Goal: Task Accomplishment & Management: Manage account settings

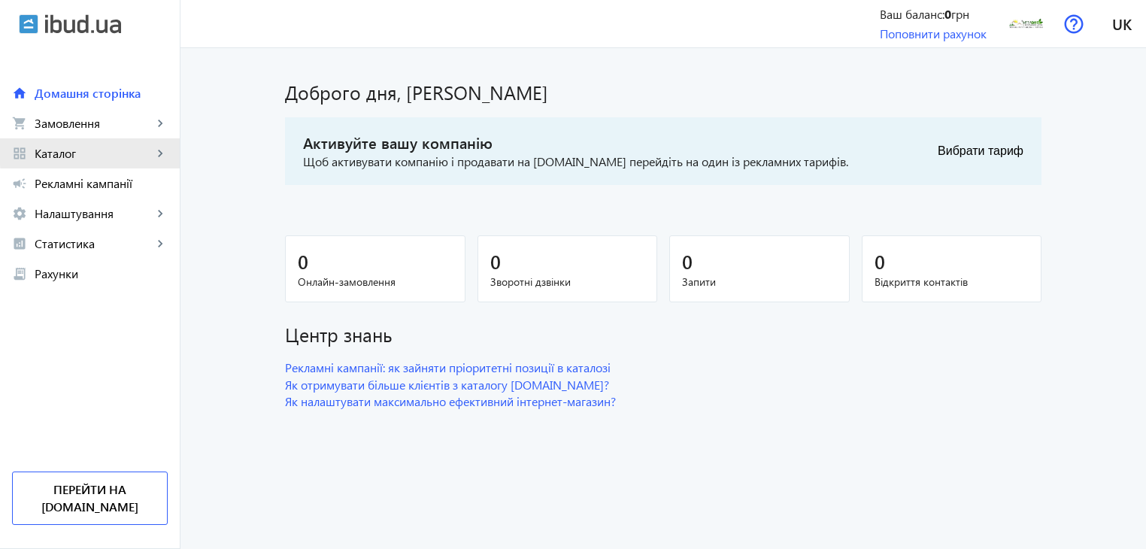
click at [115, 148] on span "Каталог" at bounding box center [94, 153] width 118 height 15
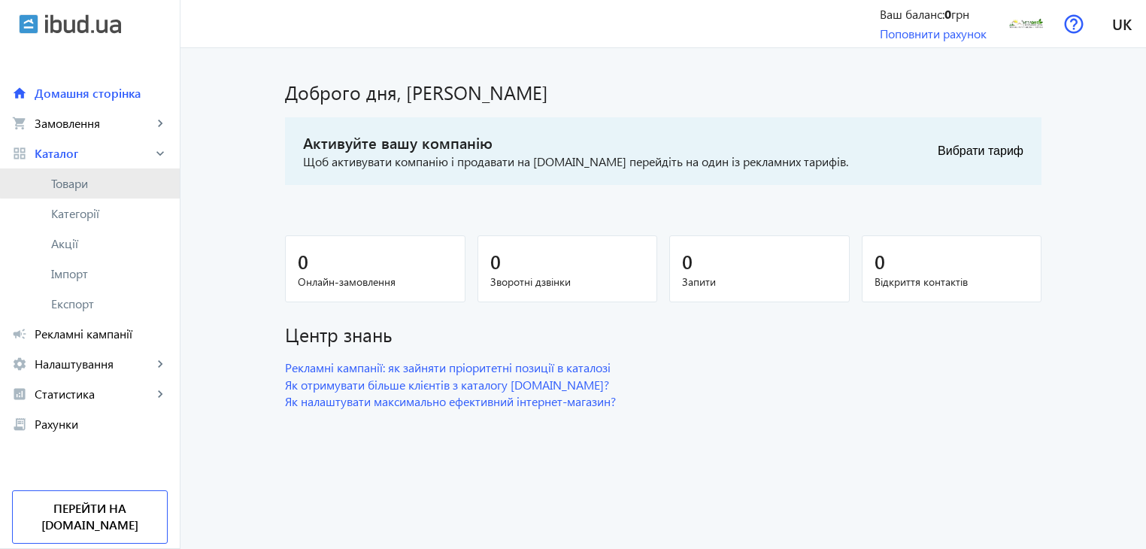
click at [98, 181] on span "Товари" at bounding box center [109, 183] width 117 height 15
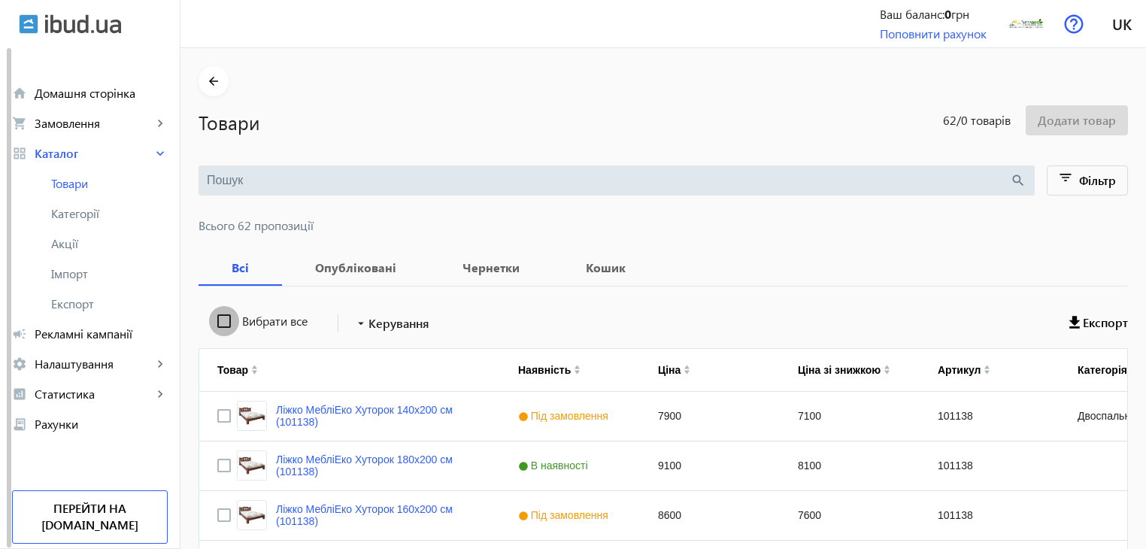
click at [214, 321] on input "Вибрати все" at bounding box center [224, 321] width 30 height 30
checkbox input "true"
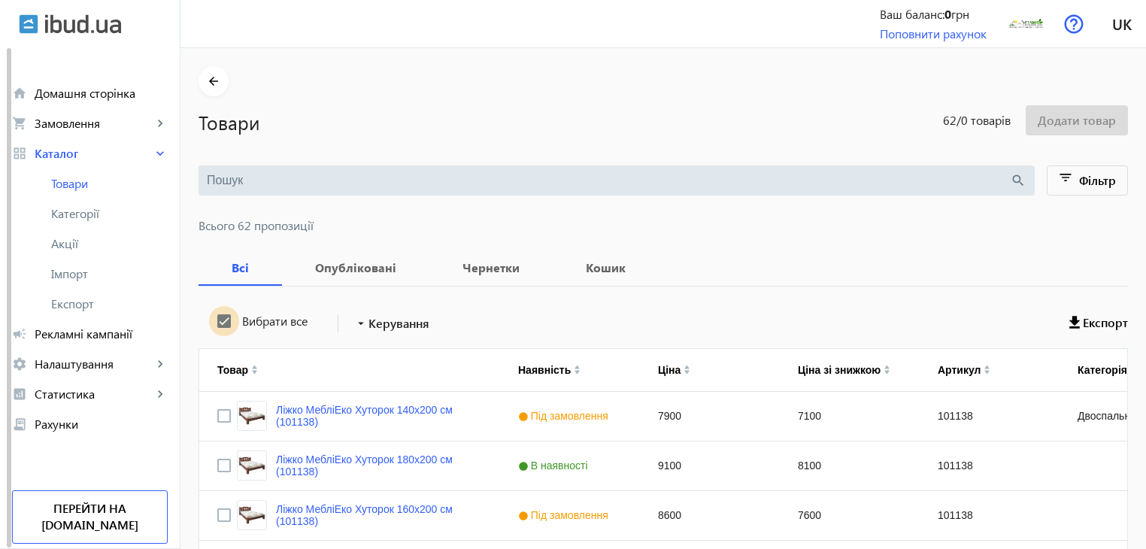
checkbox input "true"
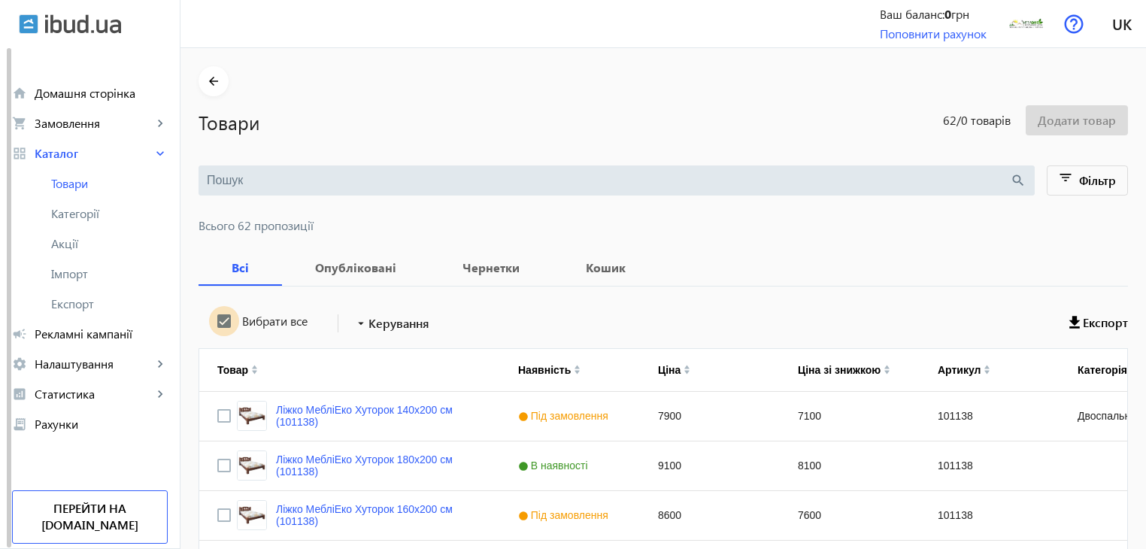
checkbox input "true"
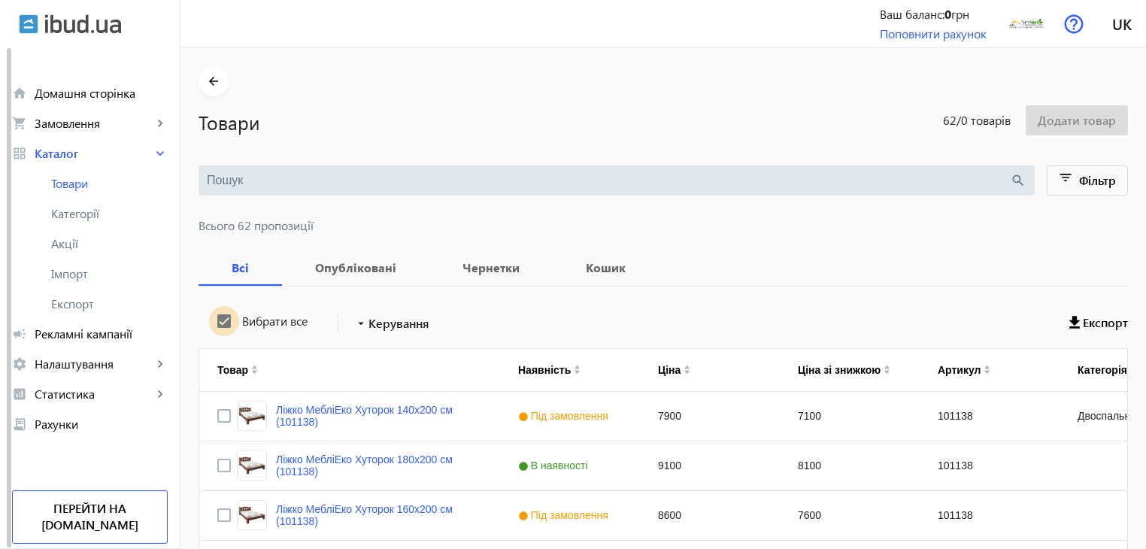
checkbox input "true"
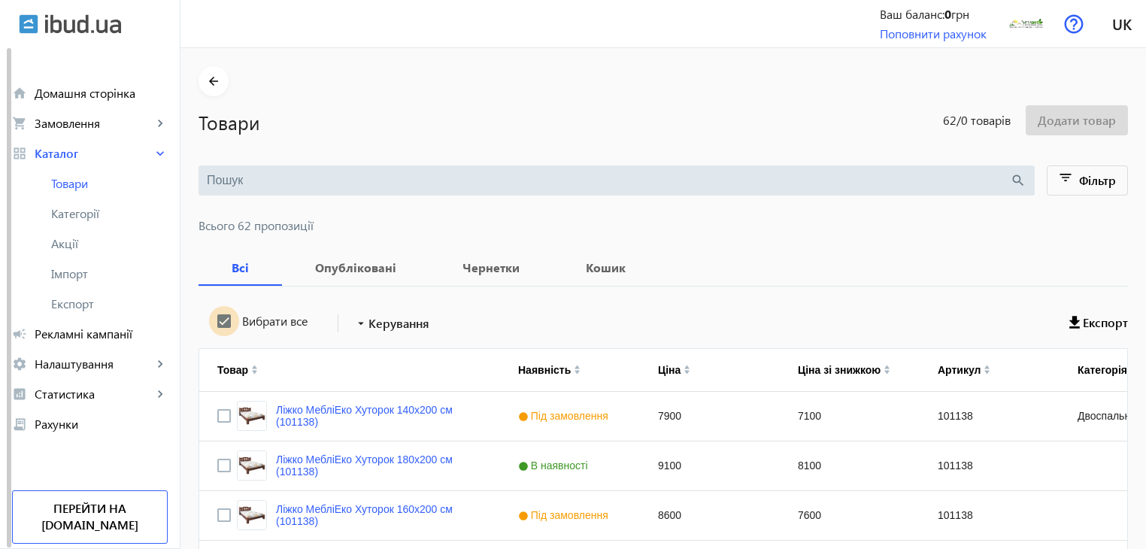
checkbox input "true"
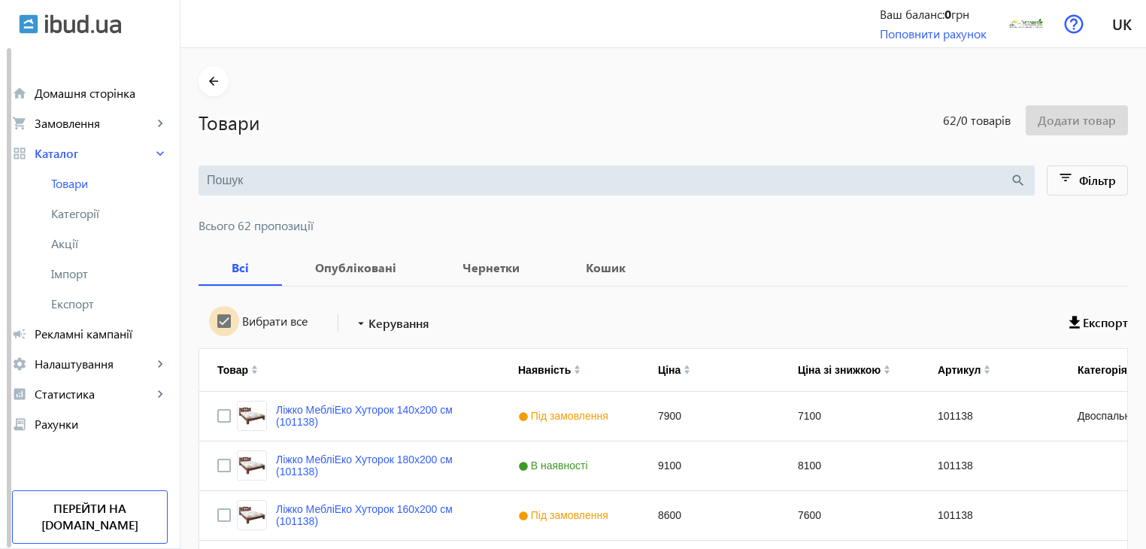
checkbox input "true"
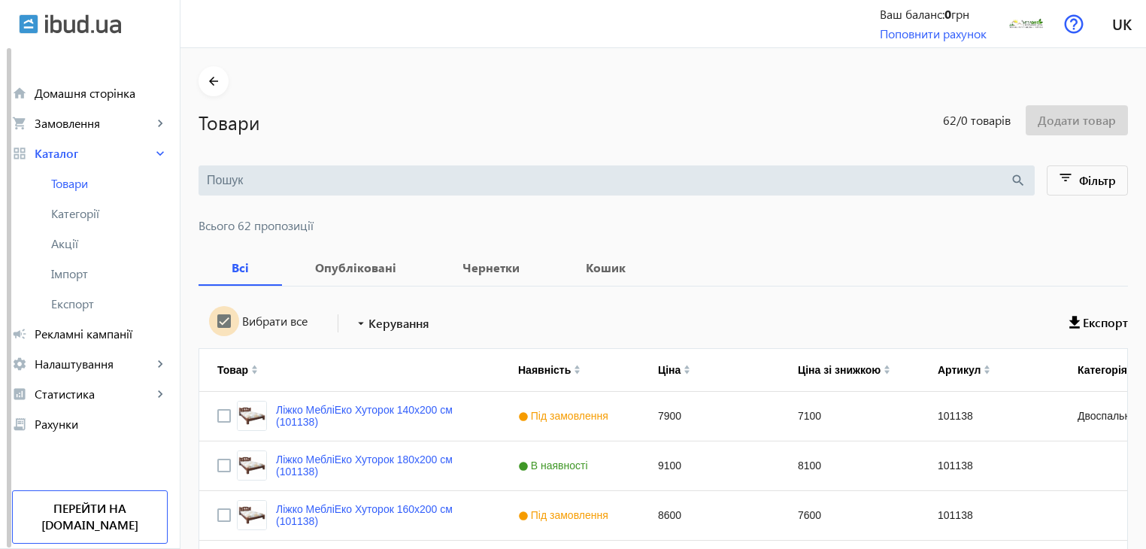
checkbox input "true"
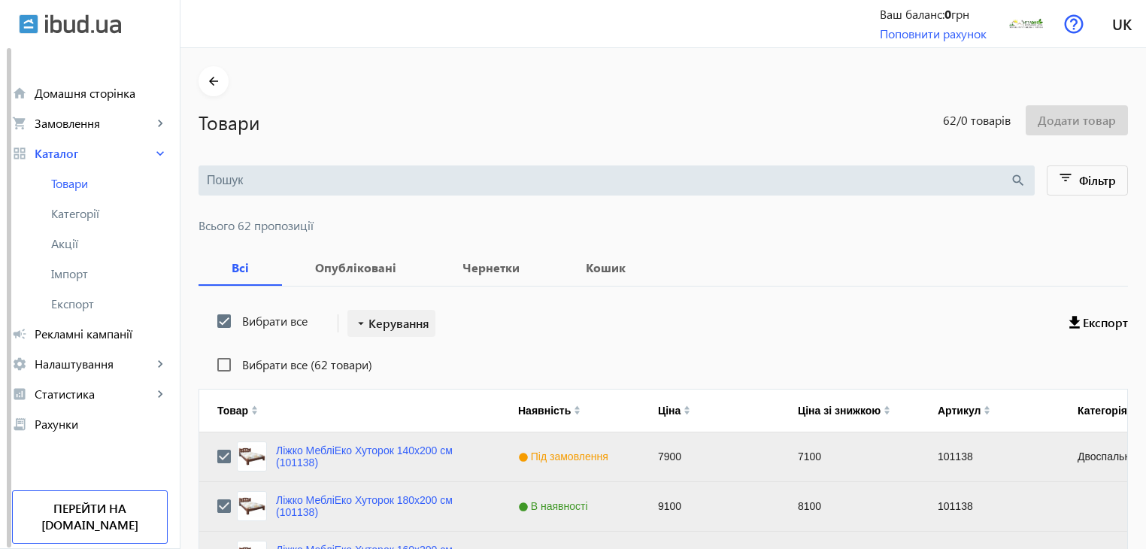
click at [369, 329] on span "Керування" at bounding box center [399, 323] width 61 height 18
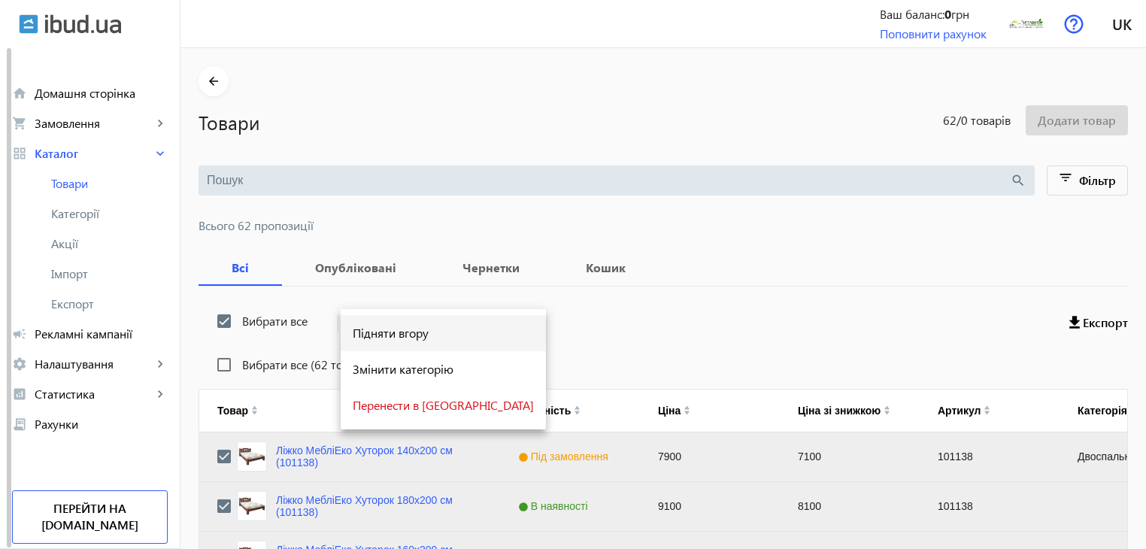
click at [373, 336] on span "Підняти вгору" at bounding box center [443, 333] width 181 height 12
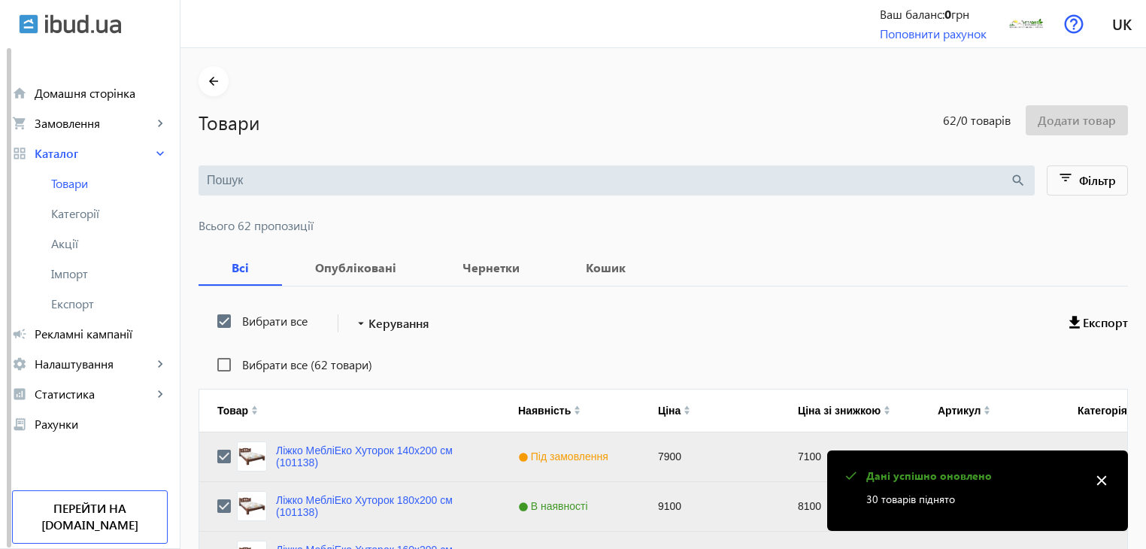
scroll to position [1516, 0]
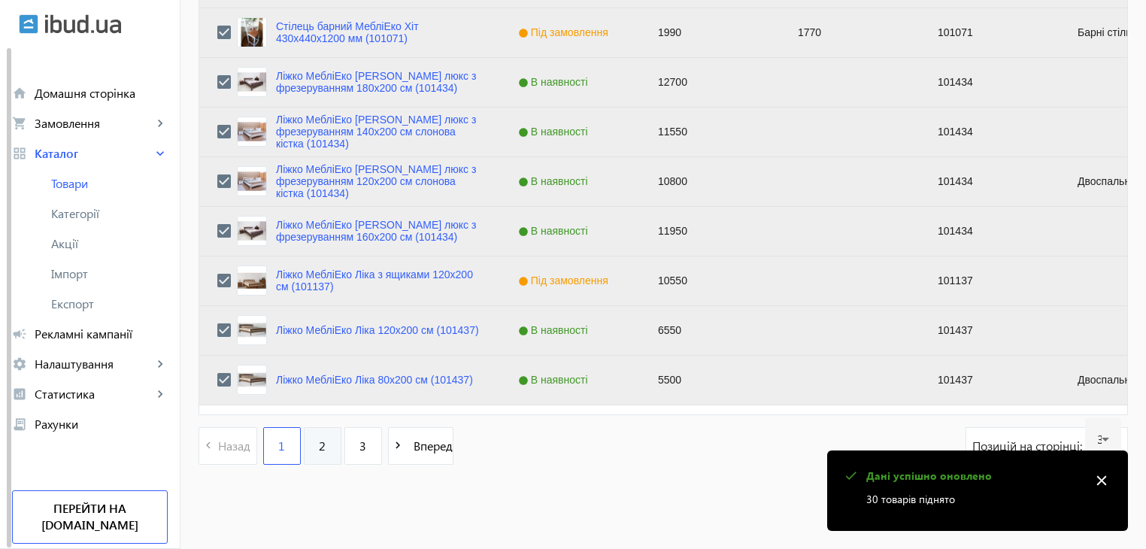
click at [304, 438] on link "2" at bounding box center [323, 446] width 38 height 38
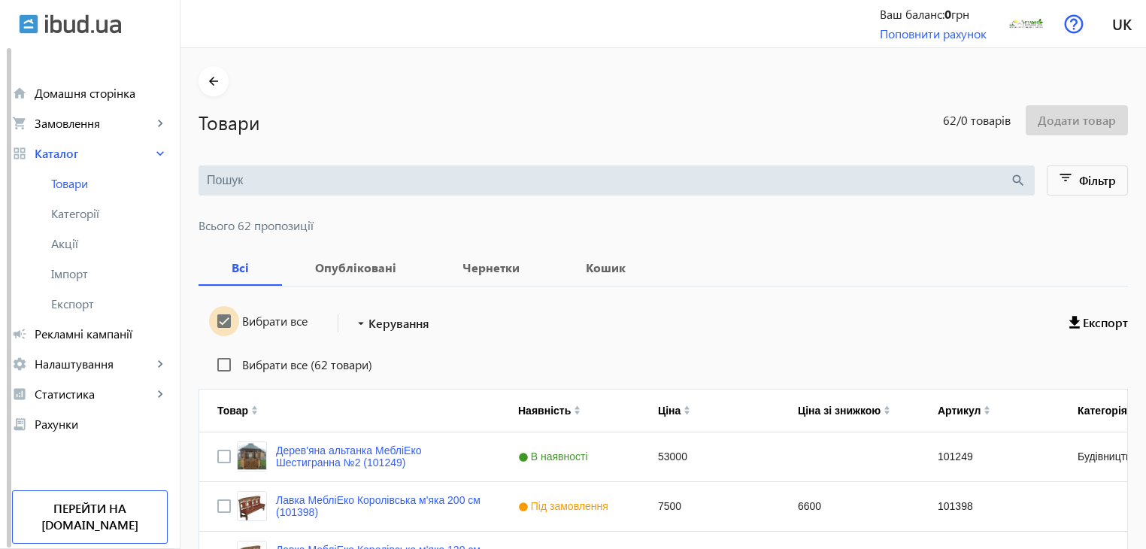
click at [217, 320] on input "Вибрати все" at bounding box center [224, 321] width 30 height 30
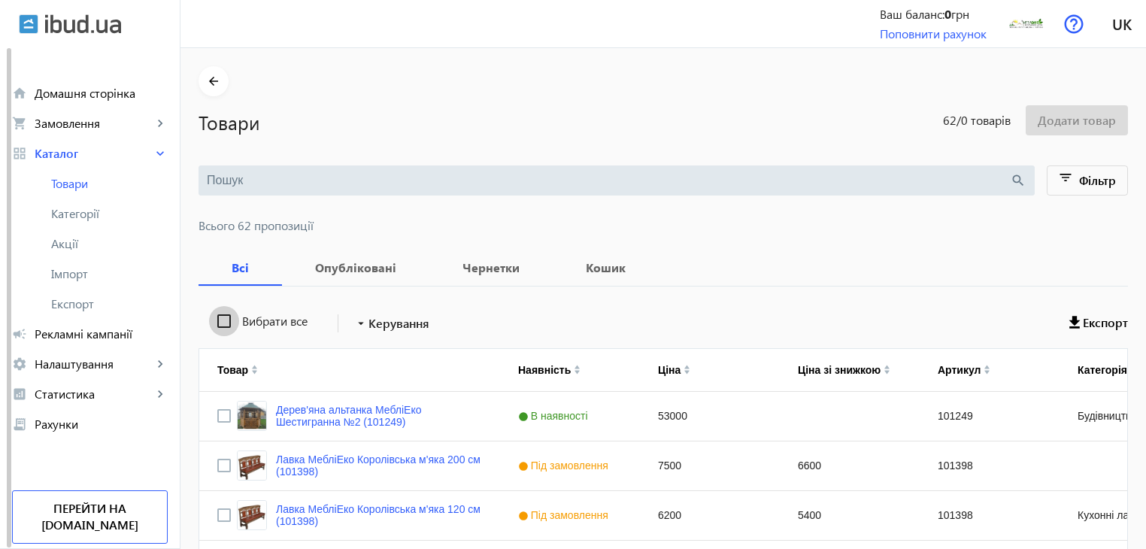
click at [217, 320] on input "Вибрати все" at bounding box center [224, 321] width 30 height 30
checkbox input "true"
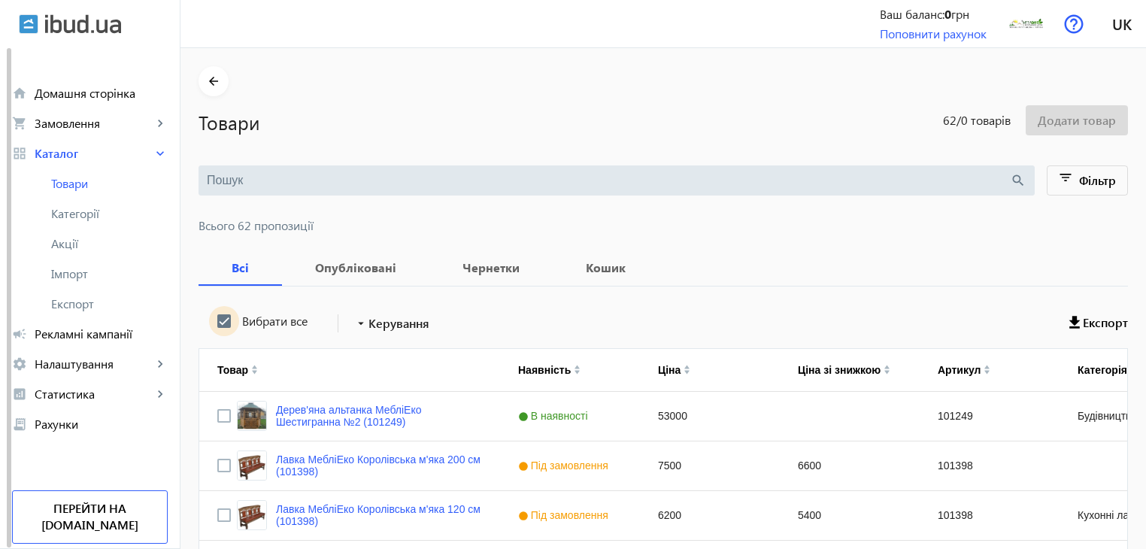
checkbox input "true"
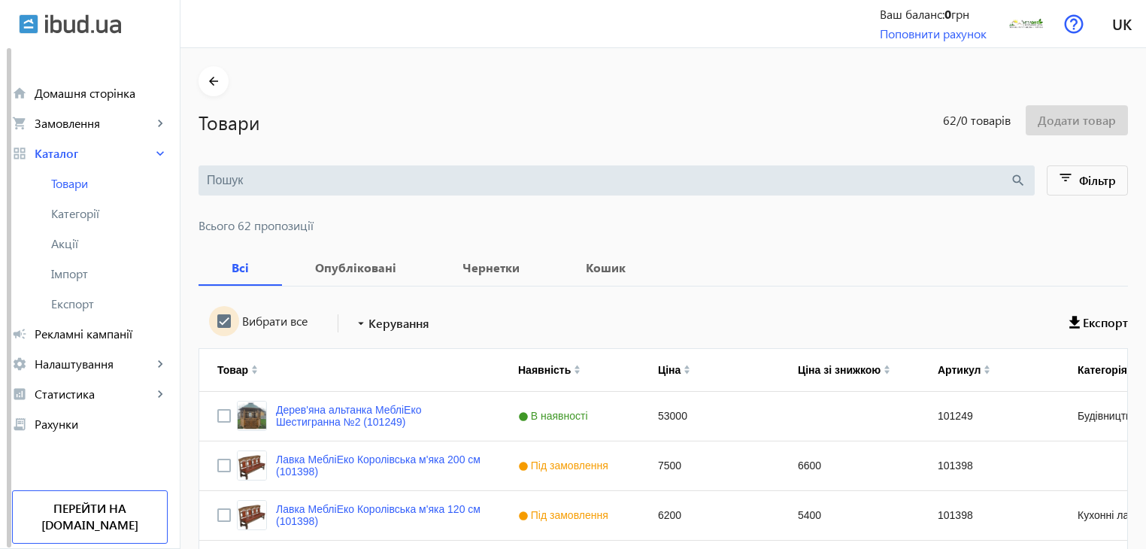
checkbox input "true"
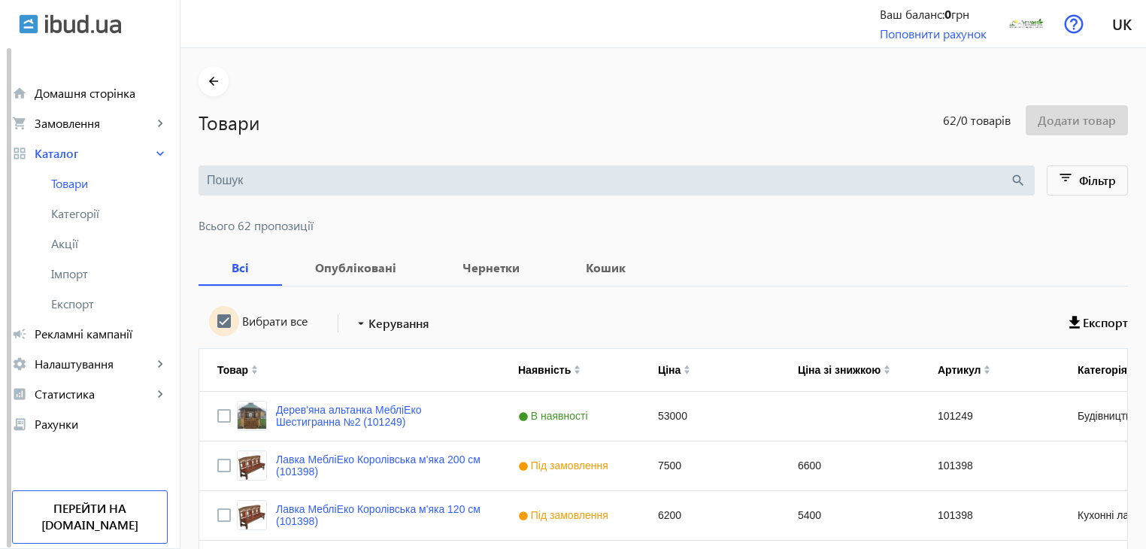
checkbox input "true"
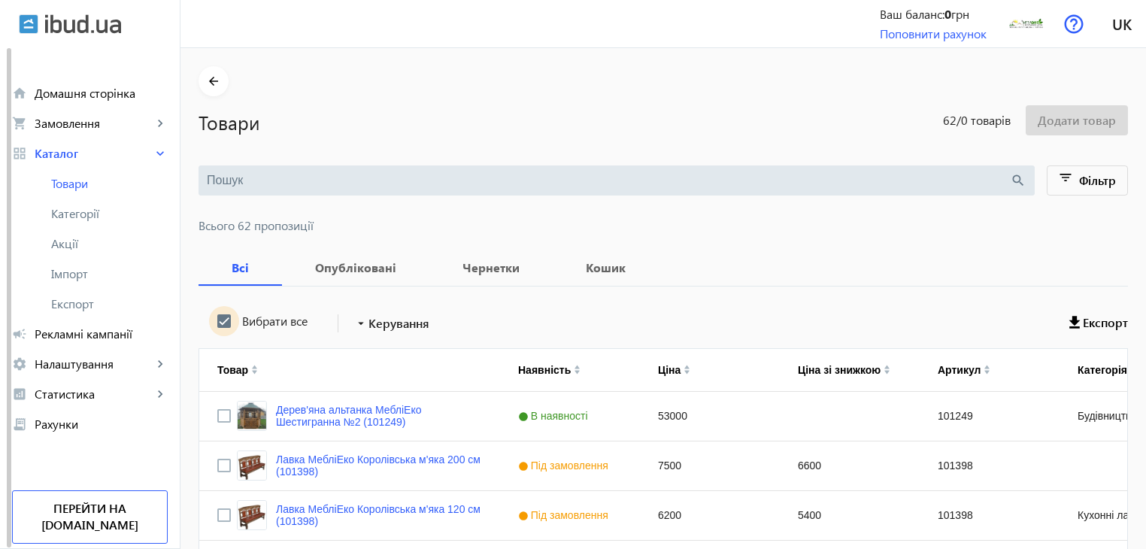
checkbox input "true"
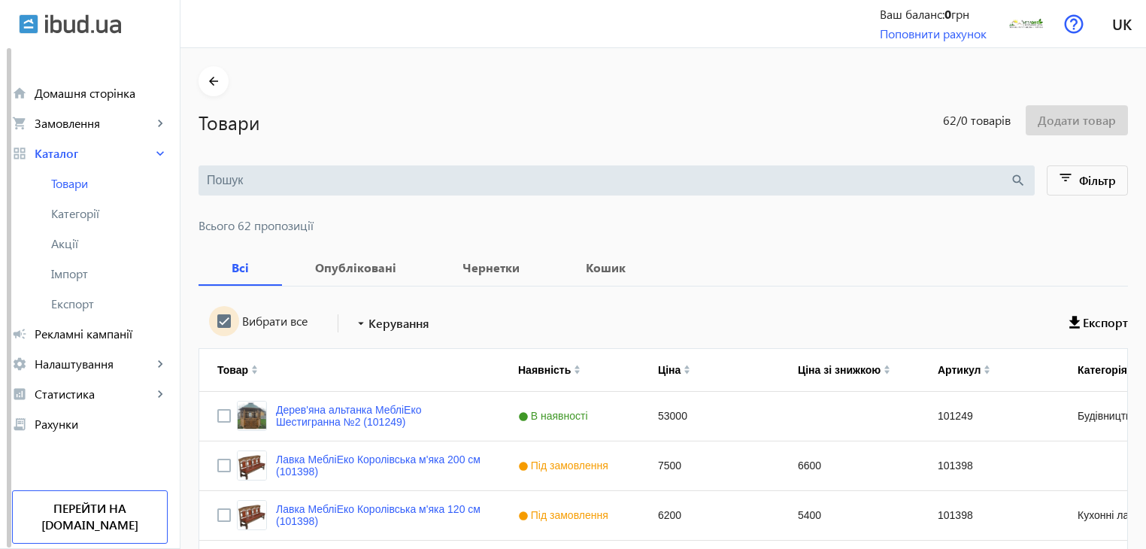
checkbox input "true"
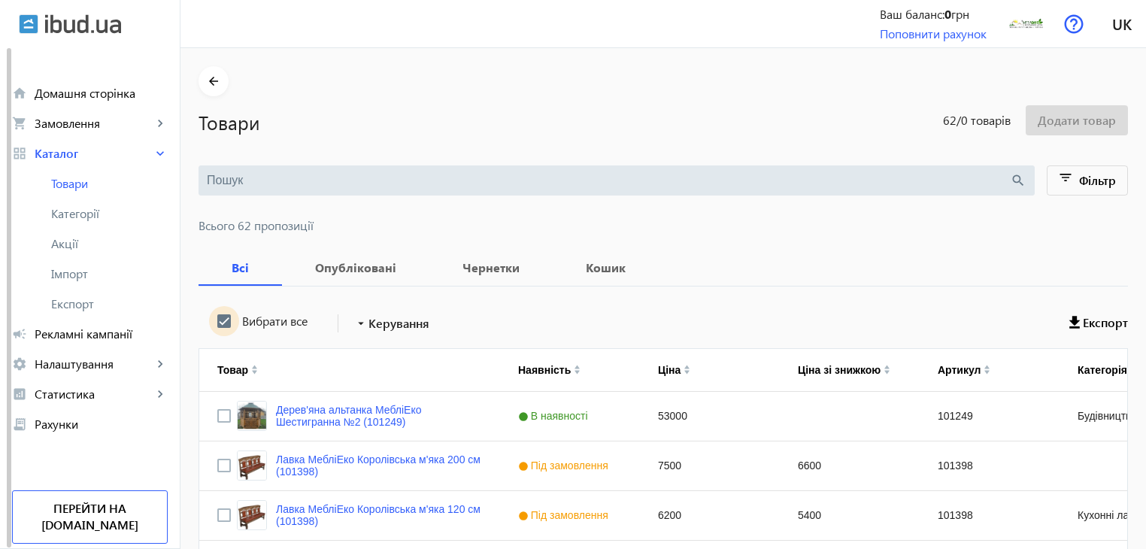
checkbox input "true"
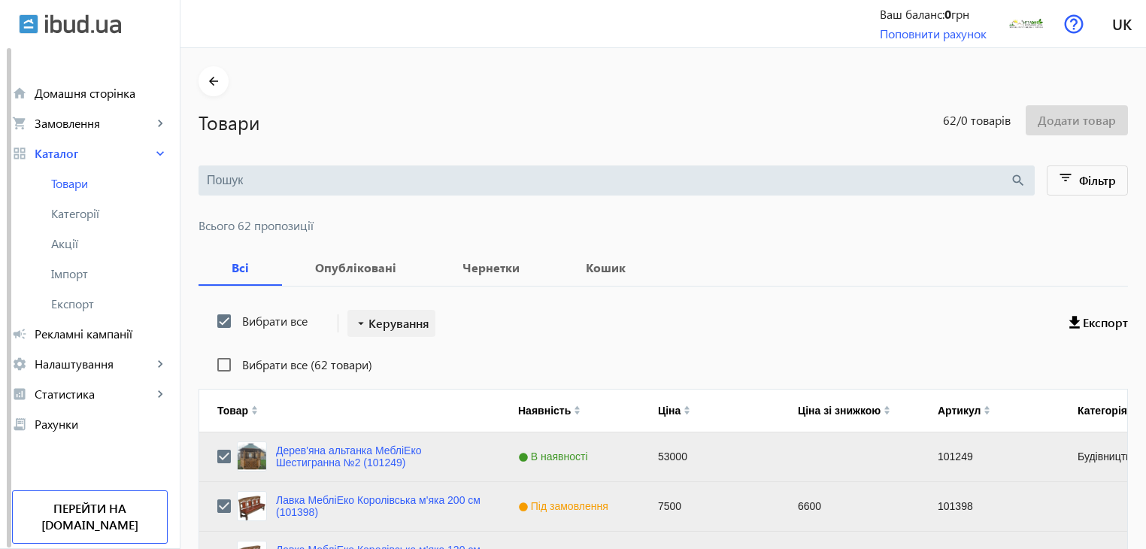
click at [391, 321] on span "Керування" at bounding box center [399, 323] width 61 height 18
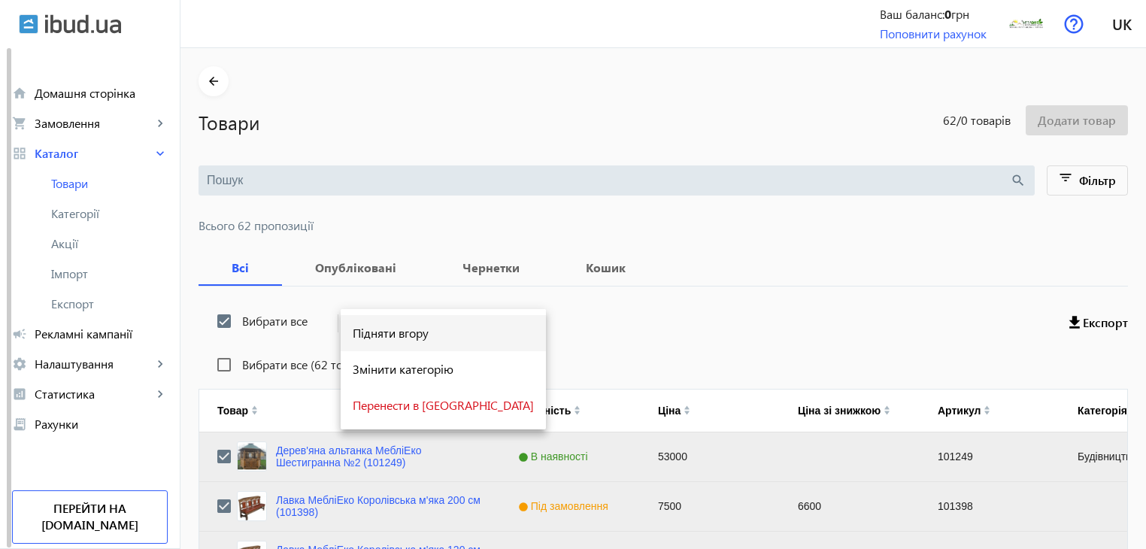
click at [391, 333] on span "Підняти вгору" at bounding box center [443, 333] width 181 height 12
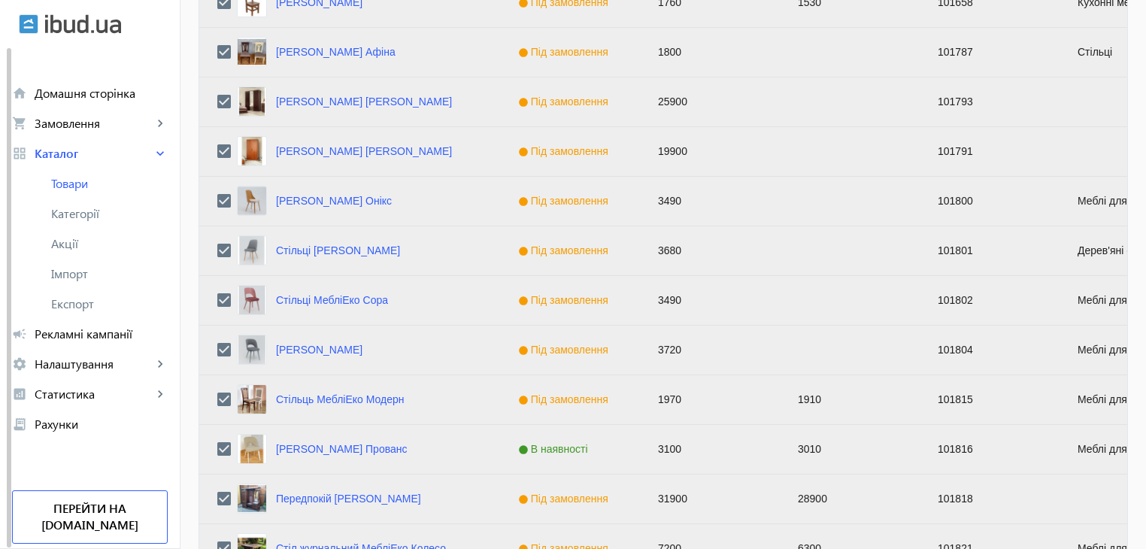
scroll to position [1516, 0]
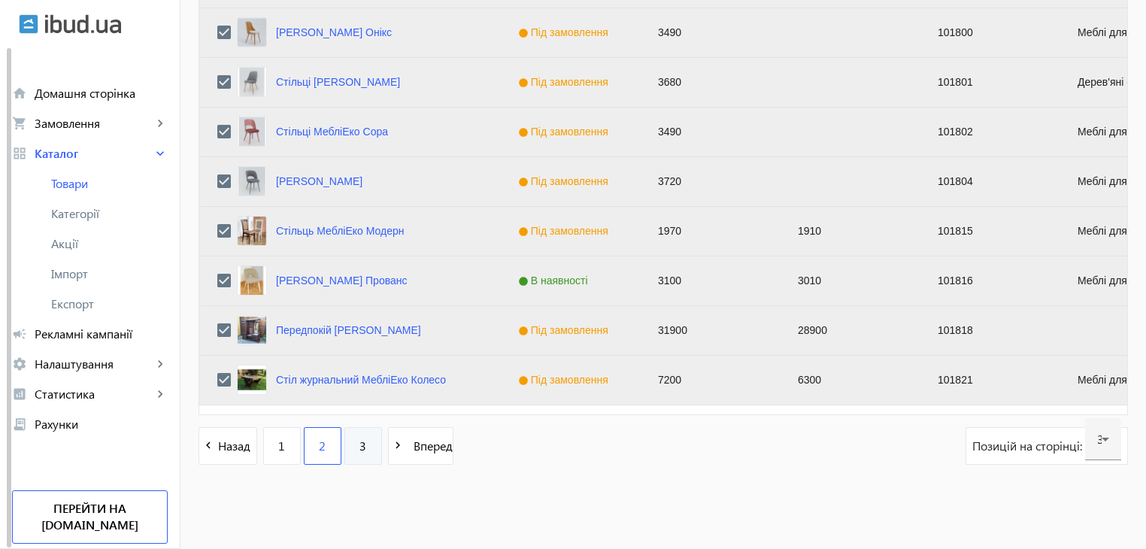
click at [344, 440] on link "3" at bounding box center [363, 446] width 38 height 38
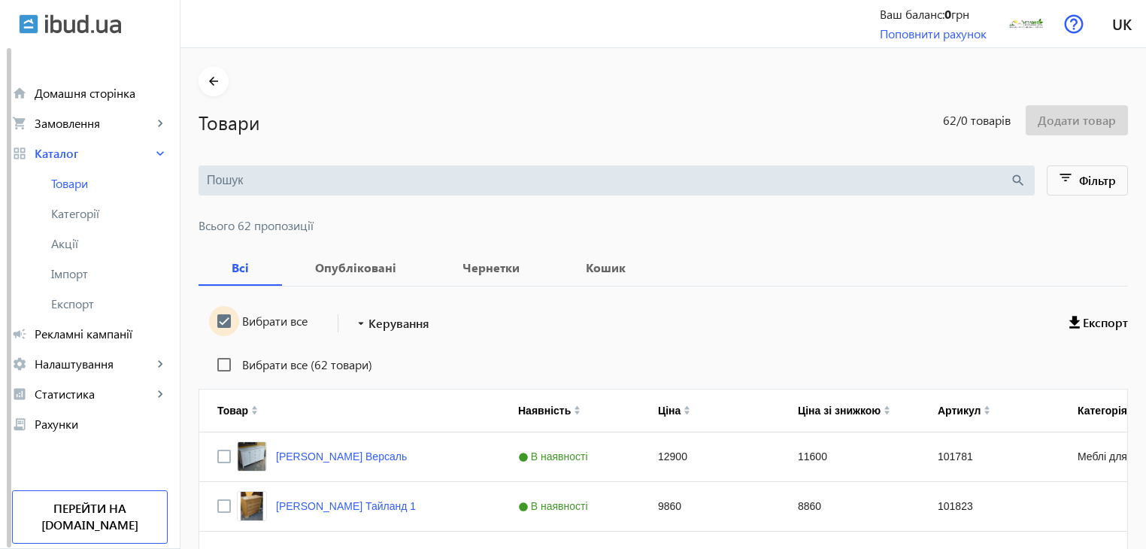
click at [214, 322] on input "Вибрати все" at bounding box center [224, 321] width 30 height 30
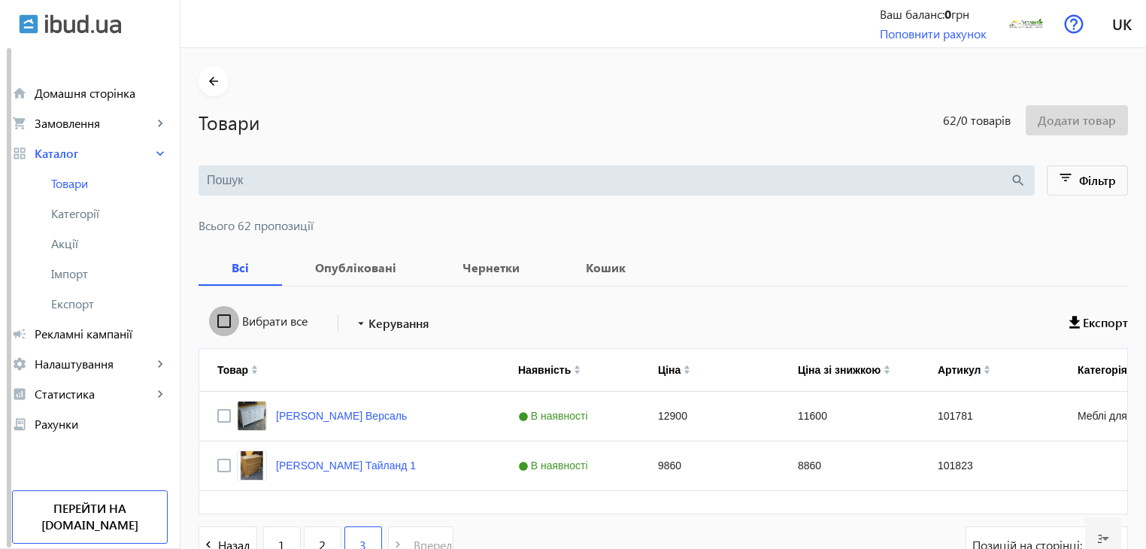
click at [214, 322] on input "Вибрати все" at bounding box center [224, 321] width 30 height 30
checkbox input "true"
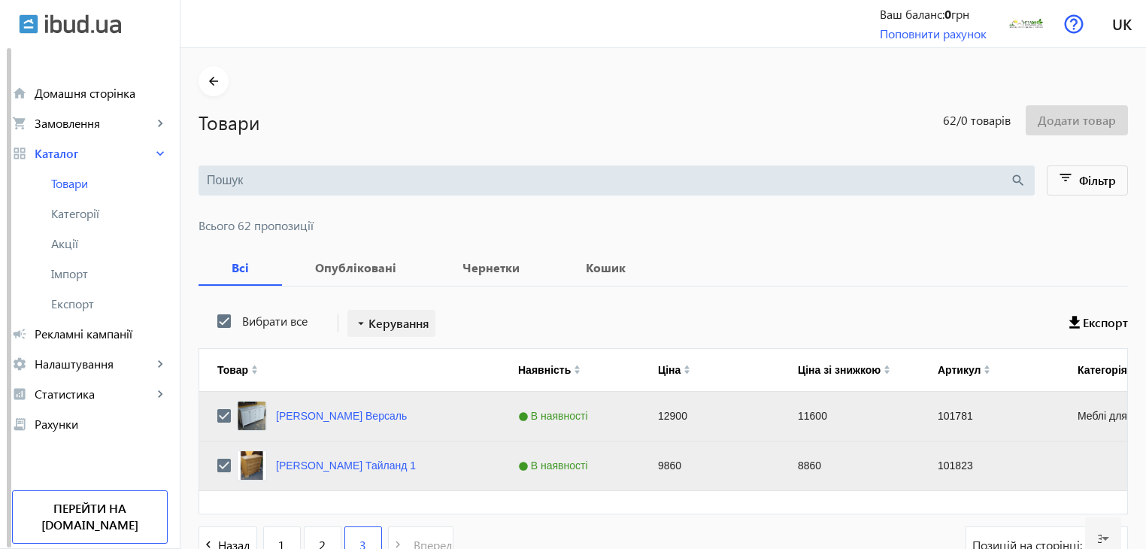
click at [389, 326] on span "Керування" at bounding box center [399, 323] width 61 height 18
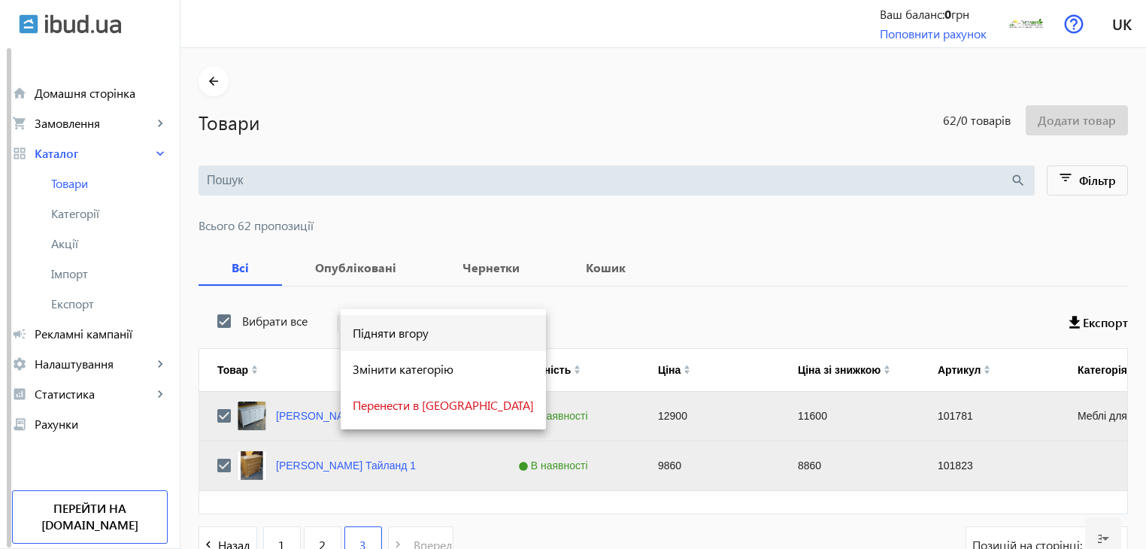
click at [390, 333] on span "Підняти вгору" at bounding box center [443, 333] width 181 height 12
